Goal: Information Seeking & Learning: Learn about a topic

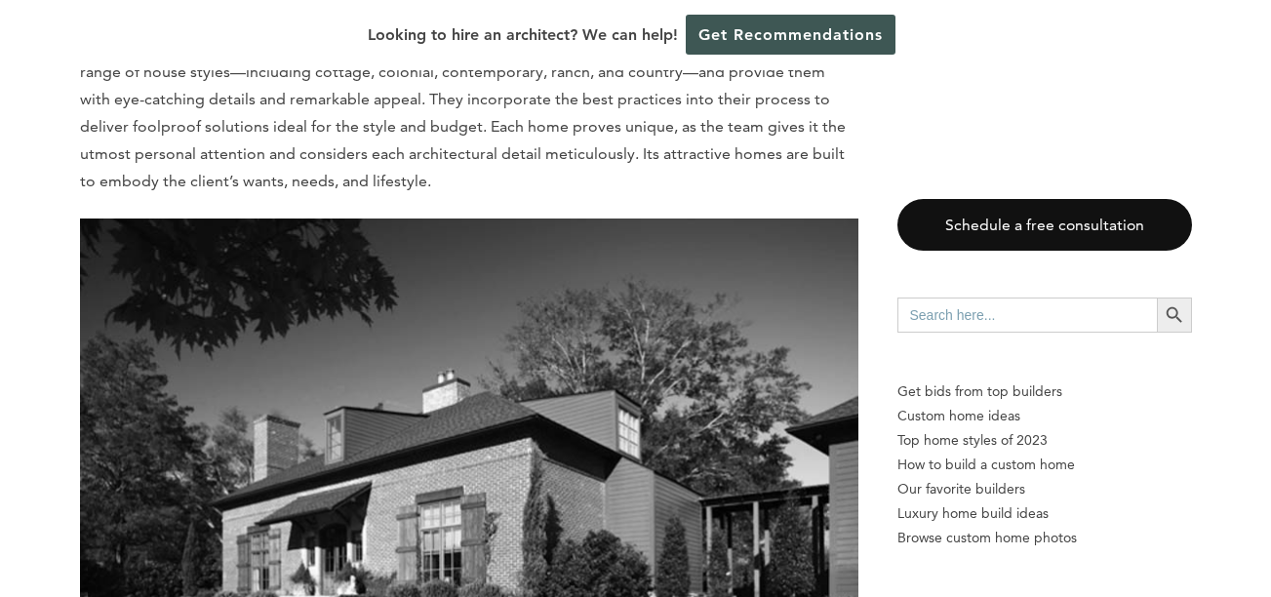
scroll to position [5266, 0]
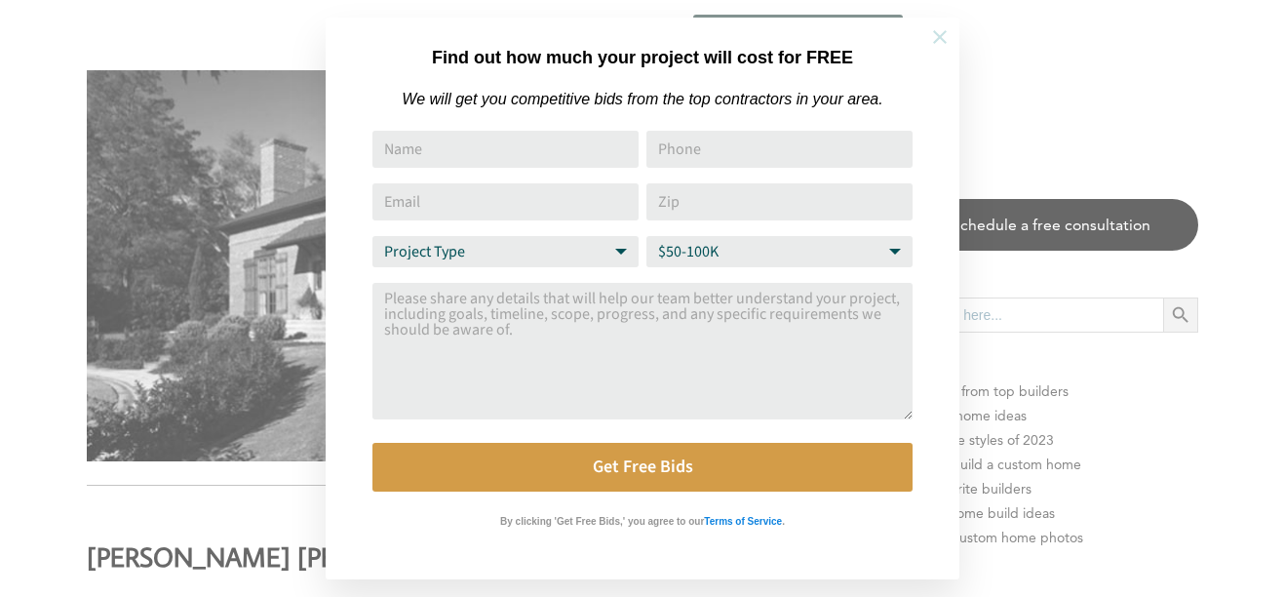
click at [938, 36] on icon at bounding box center [939, 36] width 21 height 21
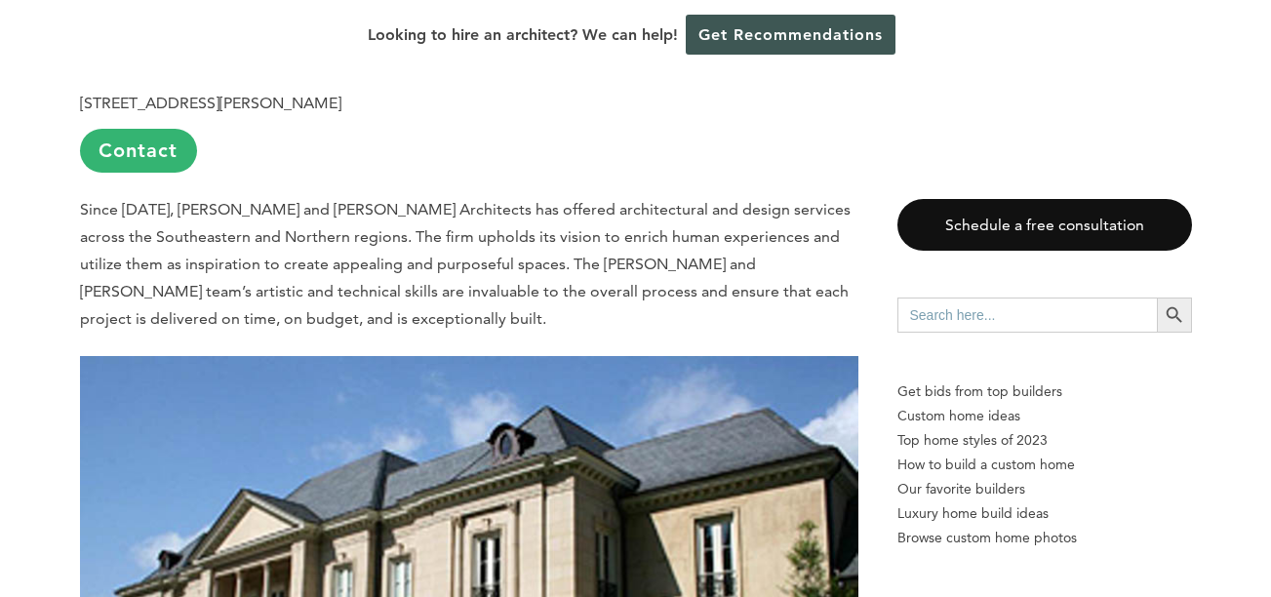
scroll to position [6631, 0]
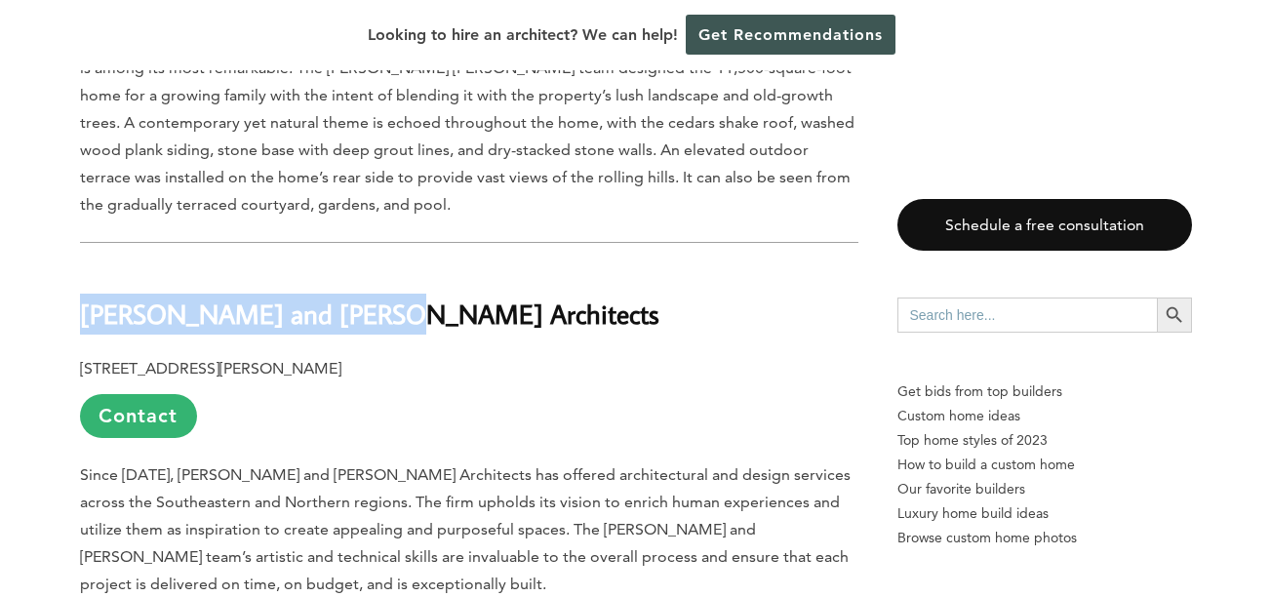
drag, startPoint x: 304, startPoint y: 207, endPoint x: 75, endPoint y: 211, distance: 229.2
drag, startPoint x: 75, startPoint y: 211, endPoint x: 123, endPoint y: 212, distance: 47.8
copy b "[PERSON_NAME] and [PERSON_NAME] Architects"
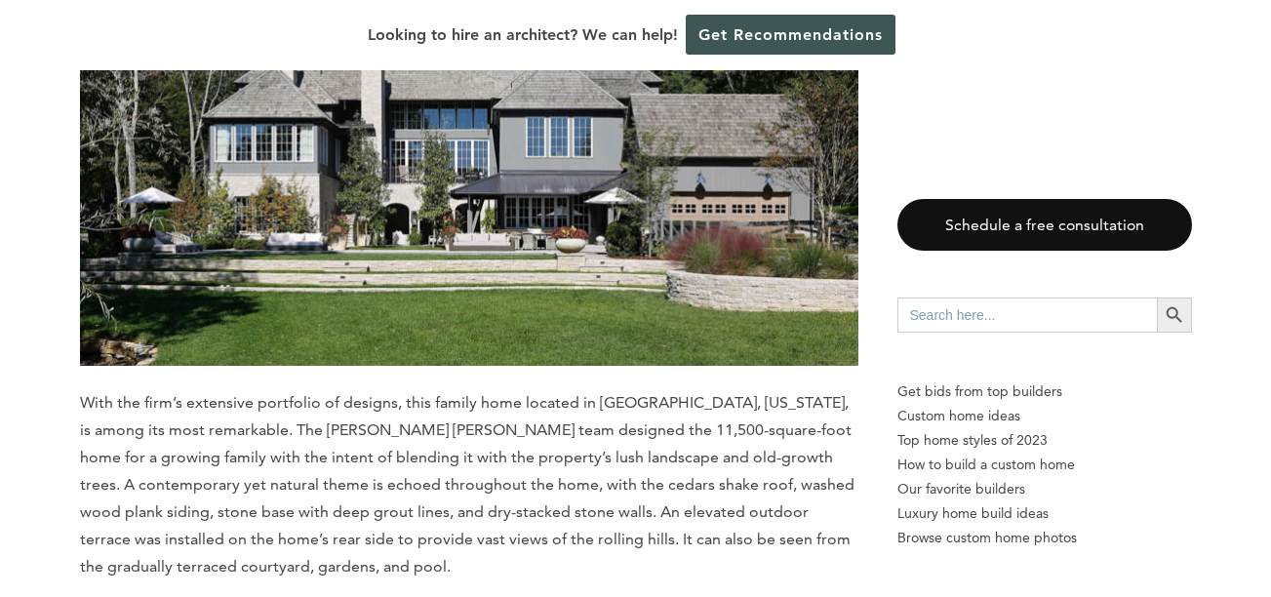
scroll to position [6241, 0]
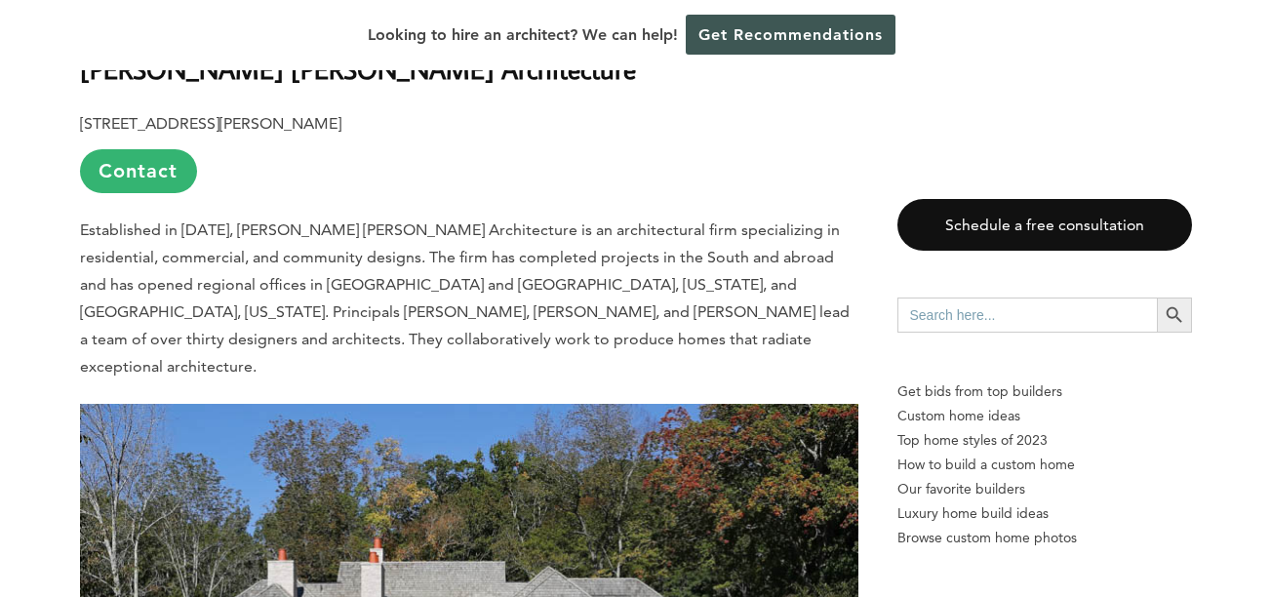
scroll to position [5656, 0]
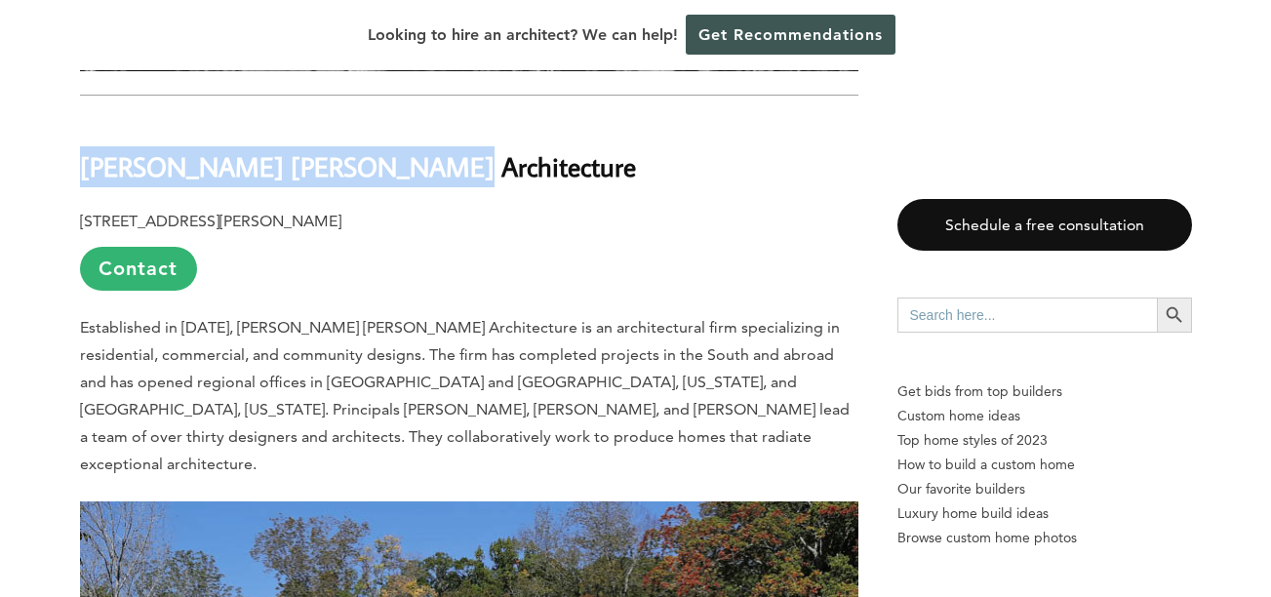
drag, startPoint x: 383, startPoint y: 91, endPoint x: 71, endPoint y: 95, distance: 312.1
drag, startPoint x: 71, startPoint y: 94, endPoint x: 292, endPoint y: 101, distance: 220.5
copy b "[PERSON_NAME] [PERSON_NAME] Architecture"
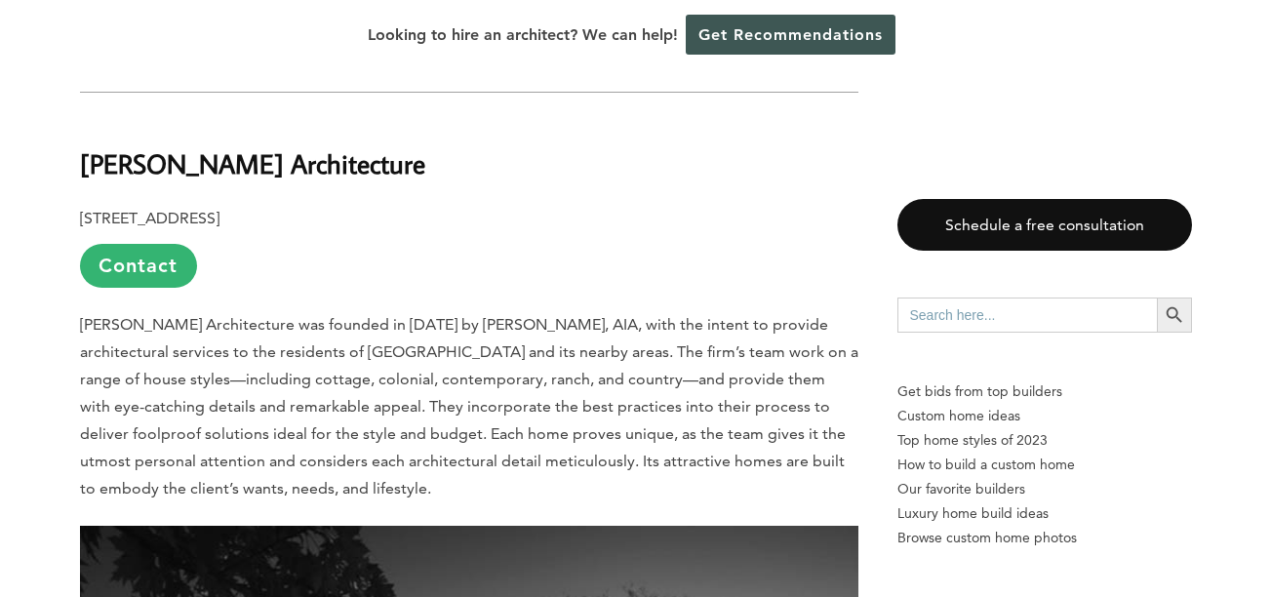
scroll to position [4680, 0]
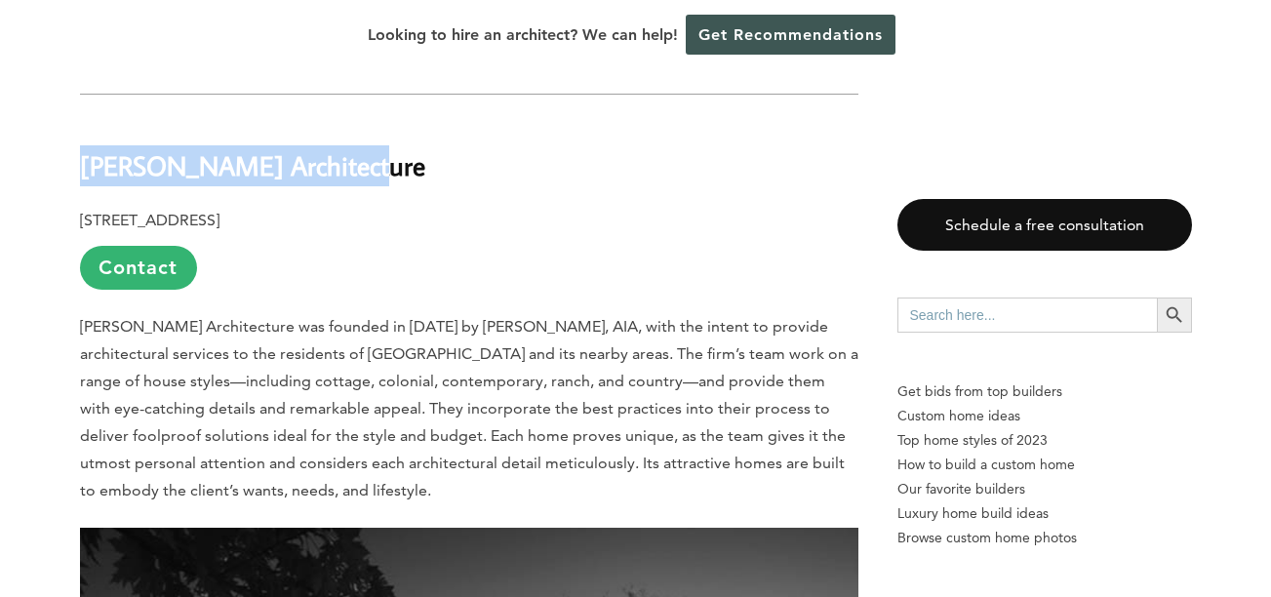
drag, startPoint x: 374, startPoint y: 97, endPoint x: 81, endPoint y: 103, distance: 293.6
click at [81, 118] on h2 "[PERSON_NAME] Architecture" at bounding box center [469, 151] width 778 height 67
copy b "[PERSON_NAME] Architecture"
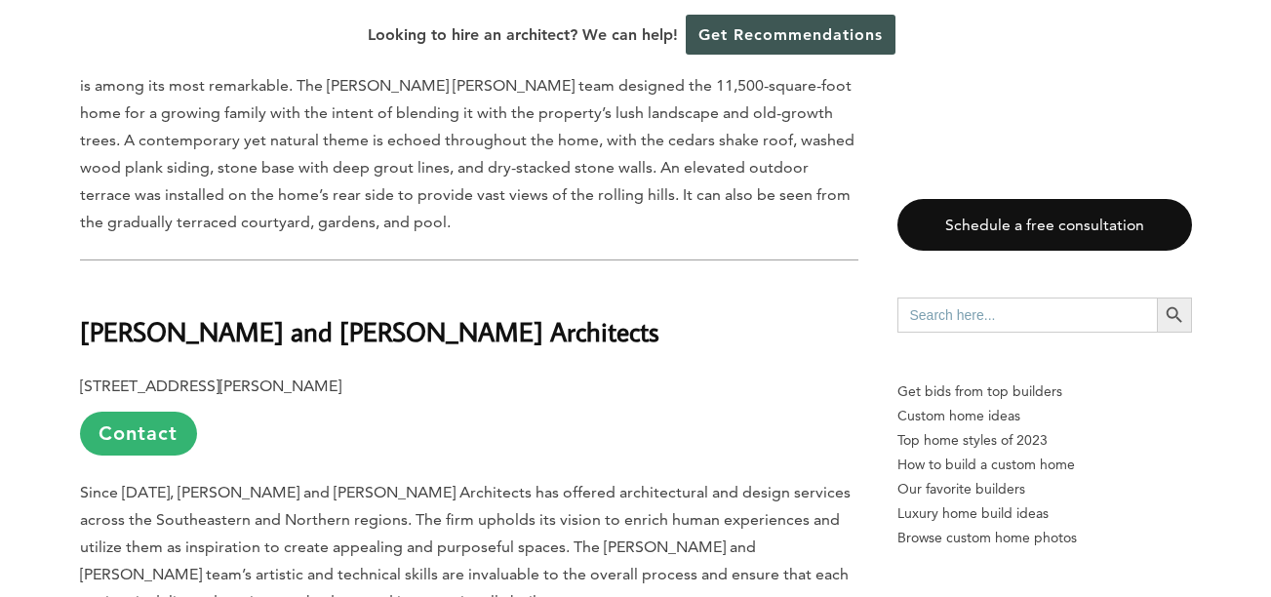
scroll to position [6728, 0]
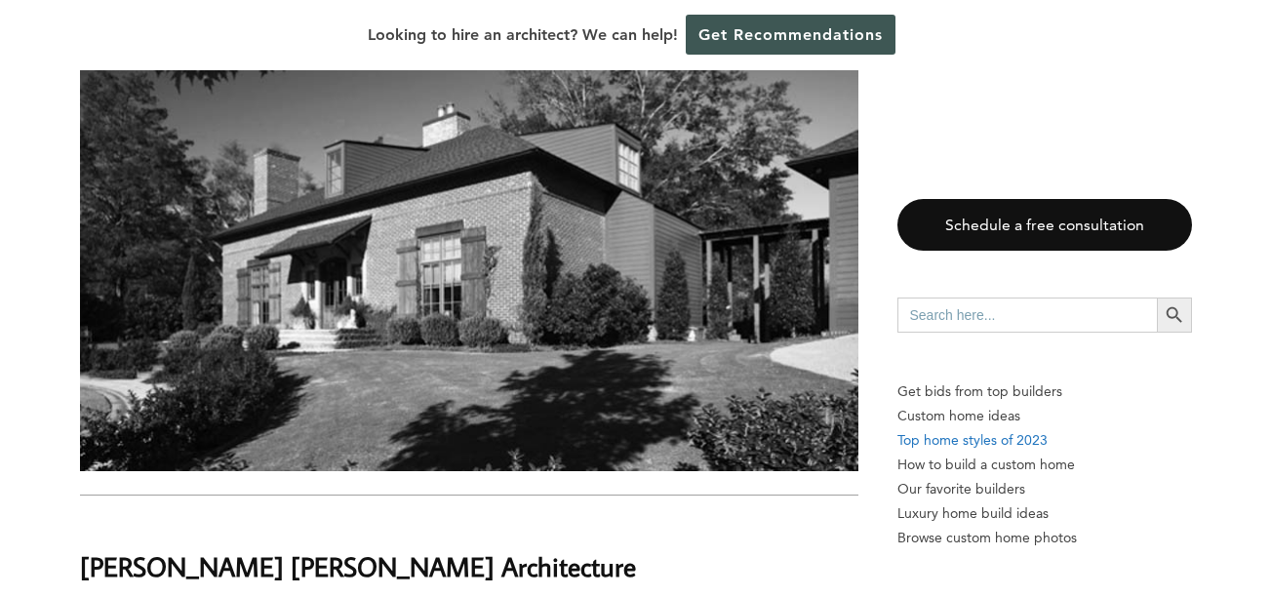
scroll to position [5266, 0]
